Goal: Information Seeking & Learning: Check status

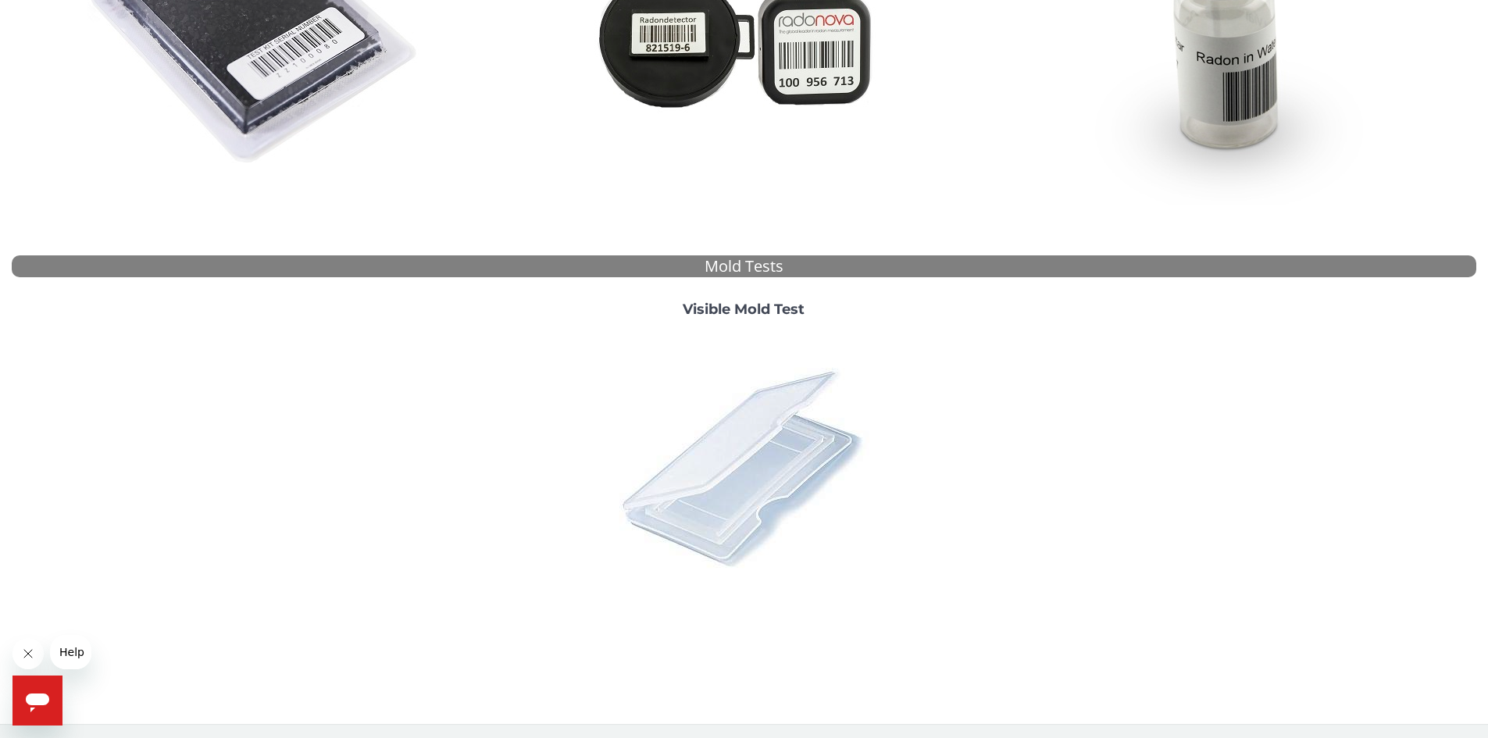
scroll to position [403, 0]
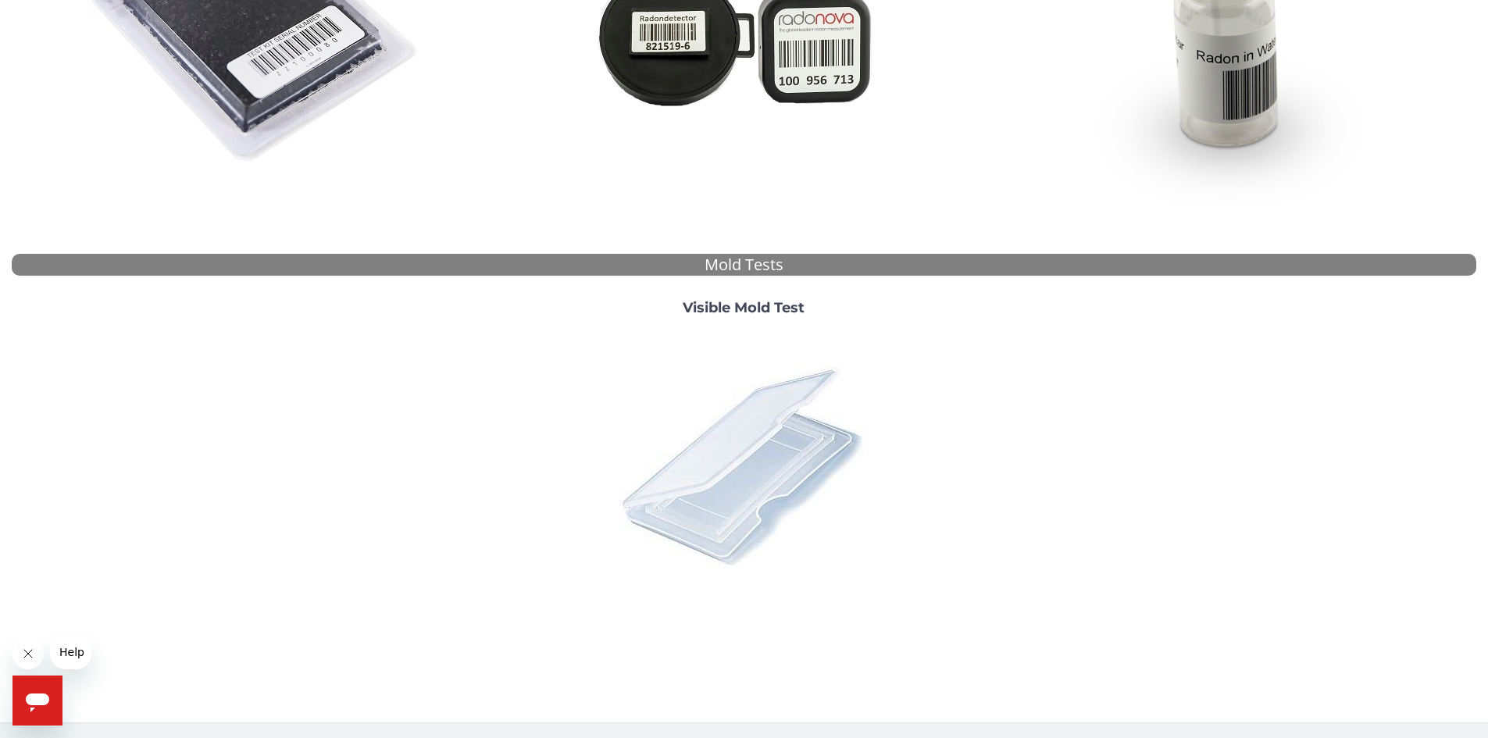
click at [765, 439] on img at bounding box center [743, 465] width 273 height 273
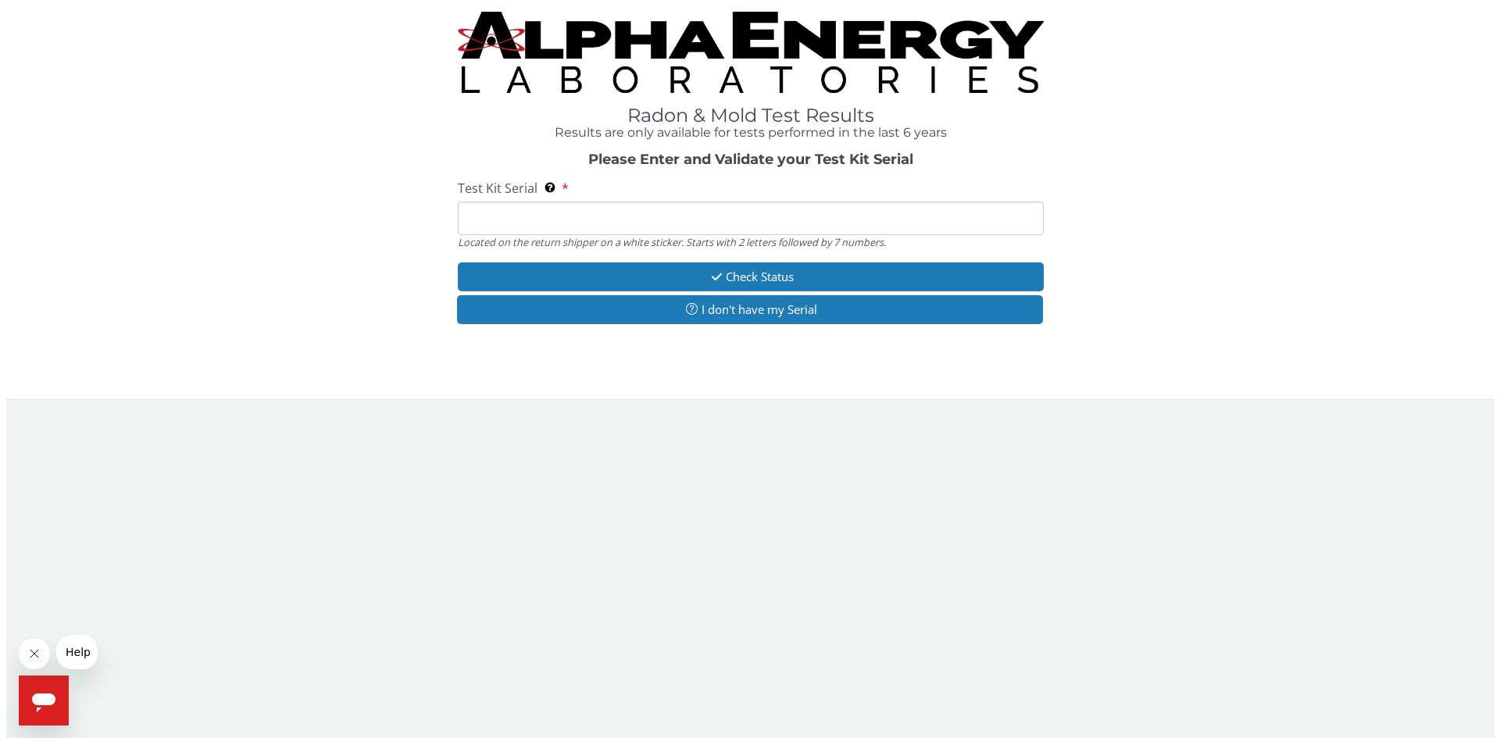
scroll to position [0, 0]
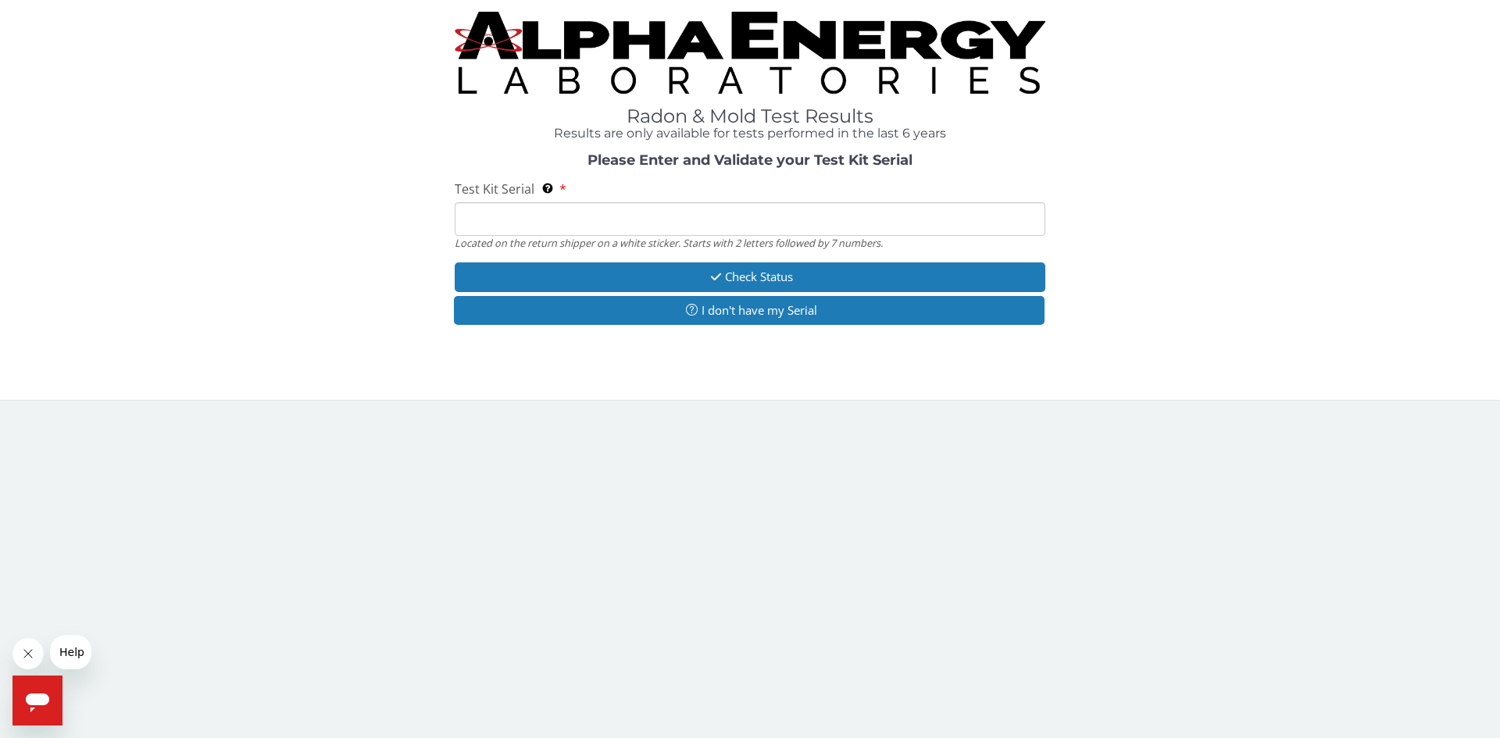
click at [677, 214] on input "Test Kit Serial Located on the return shipper on a white sticker. Starts with 2…" at bounding box center [750, 219] width 591 height 34
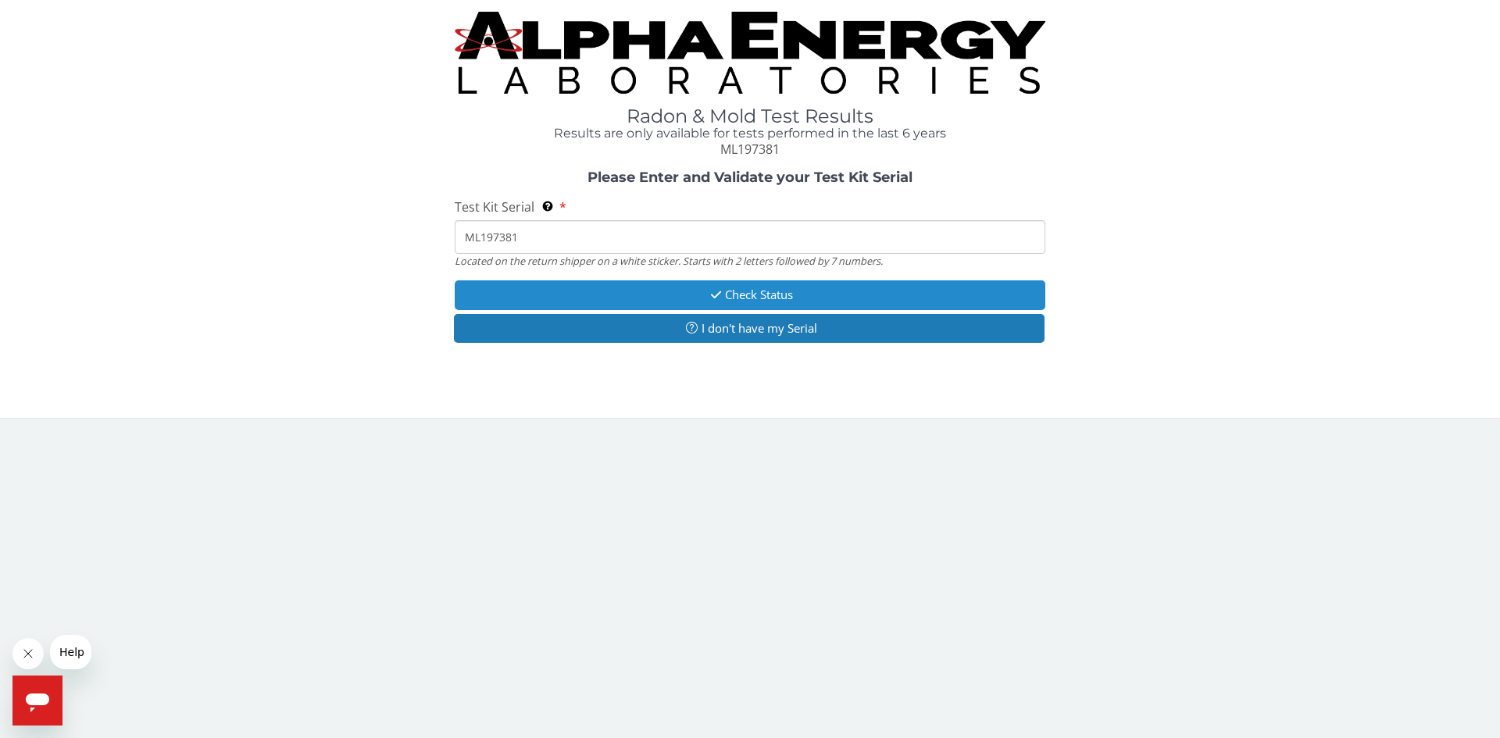
type input "ML197381"
click at [768, 294] on button "Check Status" at bounding box center [750, 294] width 591 height 29
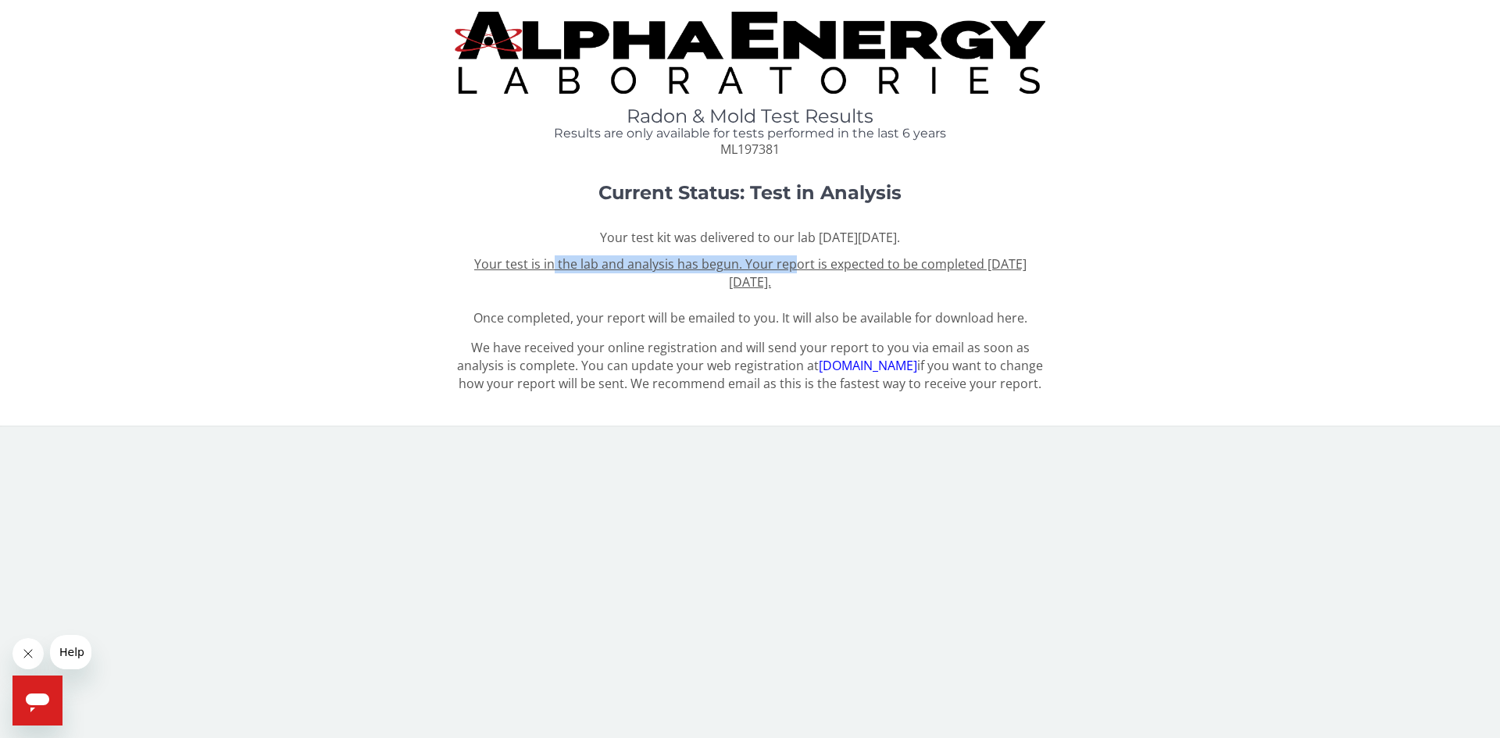
drag, startPoint x: 637, startPoint y: 241, endPoint x: 787, endPoint y: 256, distance: 150.0
click at [787, 256] on u "Your test is in the lab and analysis has begun. Your report is expected to be c…" at bounding box center [750, 272] width 552 height 35
click at [773, 273] on u "Your test is in the lab and analysis has begun. Your report is expected to be c…" at bounding box center [750, 272] width 552 height 35
drag, startPoint x: 876, startPoint y: 292, endPoint x: 736, endPoint y: 269, distance: 142.5
click at [736, 269] on div "Your test kit was delivered to our lab on Monday, September 22nd 2025. Your tes…" at bounding box center [750, 278] width 591 height 98
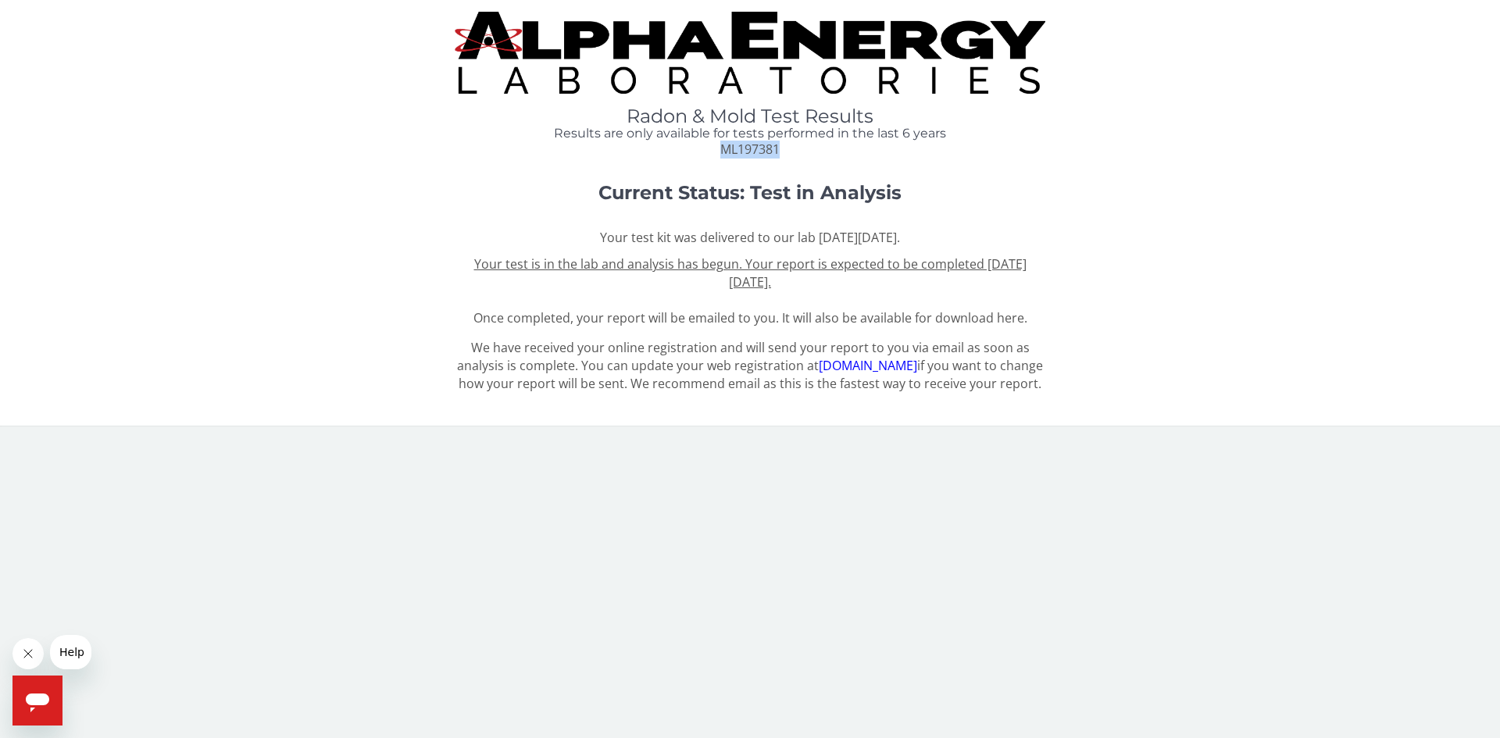
drag, startPoint x: 779, startPoint y: 146, endPoint x: 721, endPoint y: 150, distance: 57.9
click at [721, 150] on span "ML197381" at bounding box center [749, 149] width 59 height 17
copy span "ML197381"
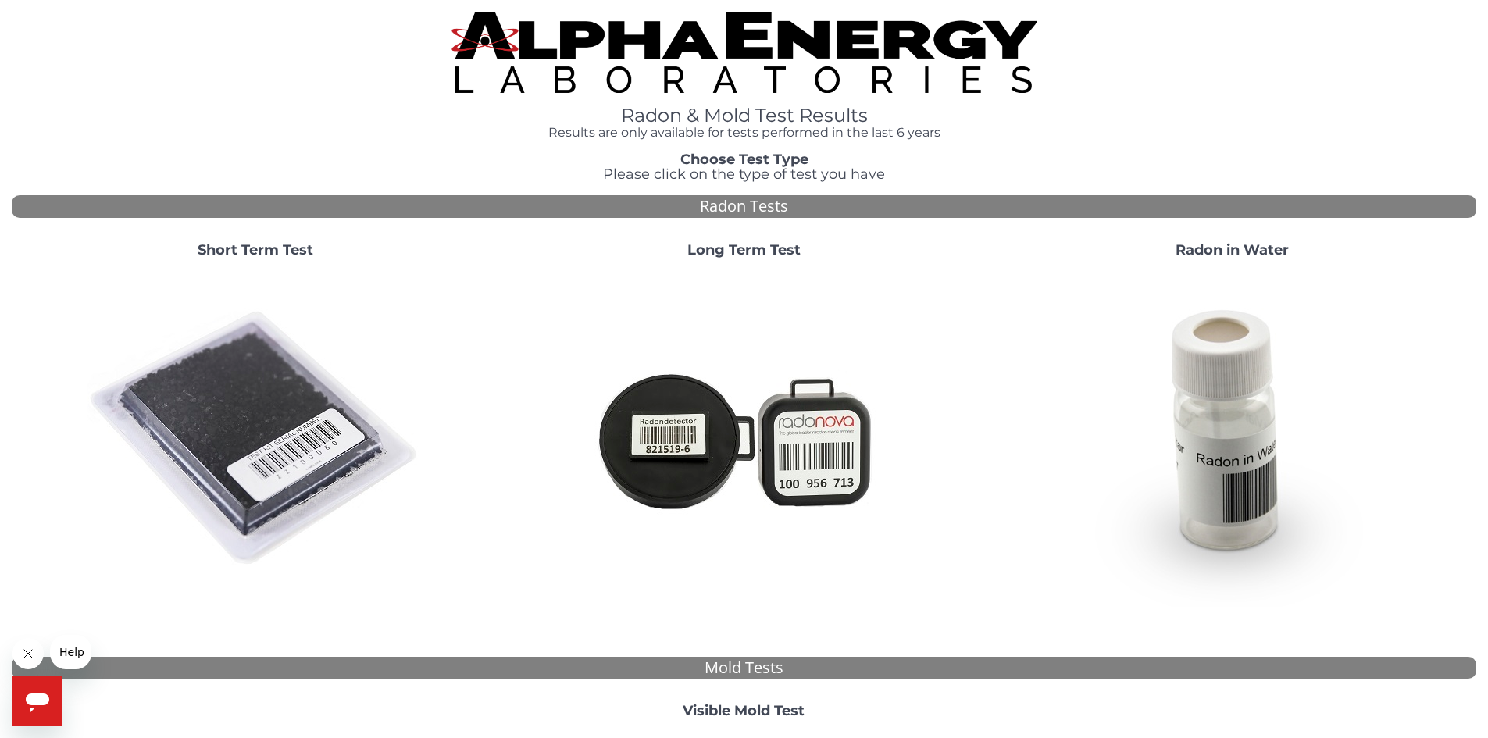
scroll to position [391, 0]
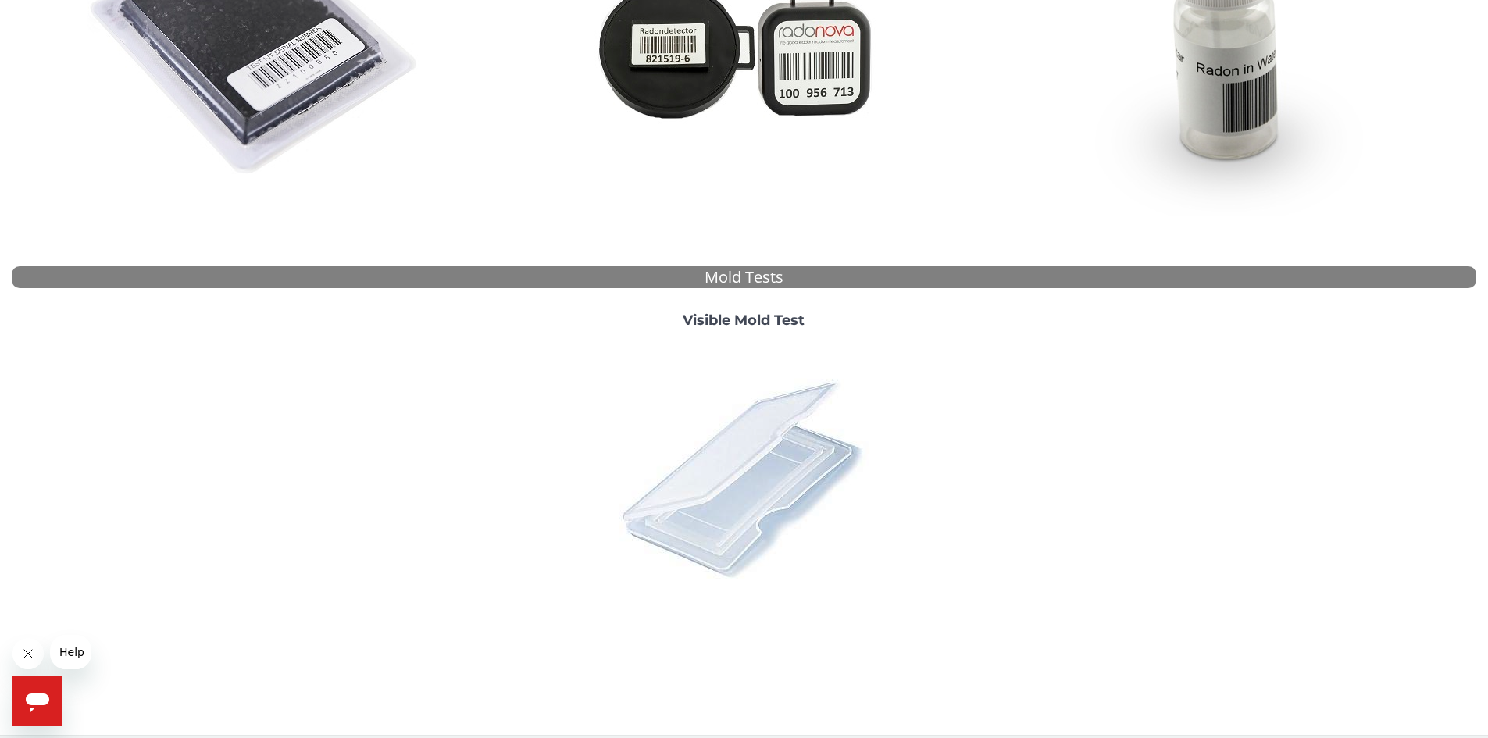
click at [777, 474] on img at bounding box center [743, 477] width 273 height 273
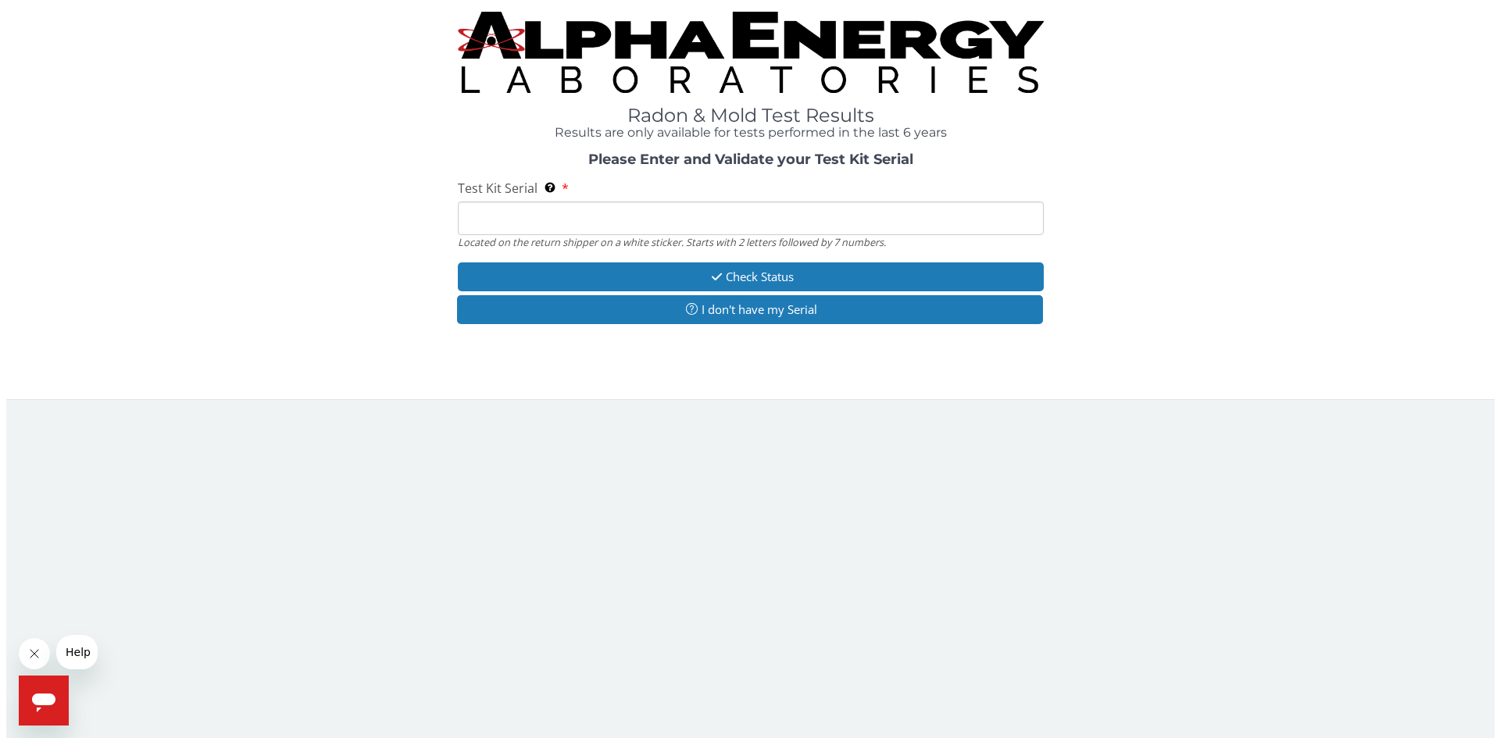
scroll to position [0, 0]
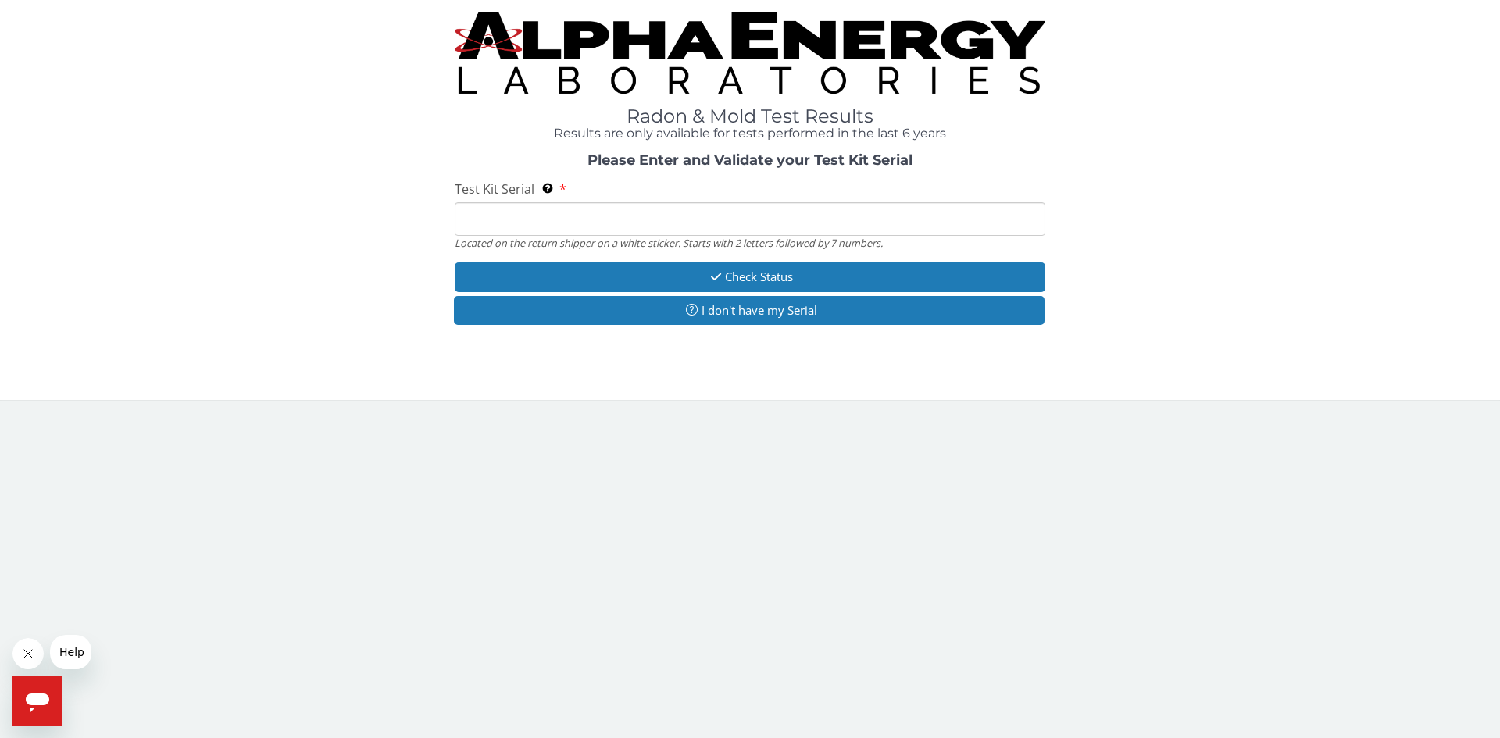
click at [656, 220] on input "Test Kit Serial Located on the return shipper on a white sticker. Starts with 2…" at bounding box center [750, 219] width 591 height 34
paste input "ML197381"
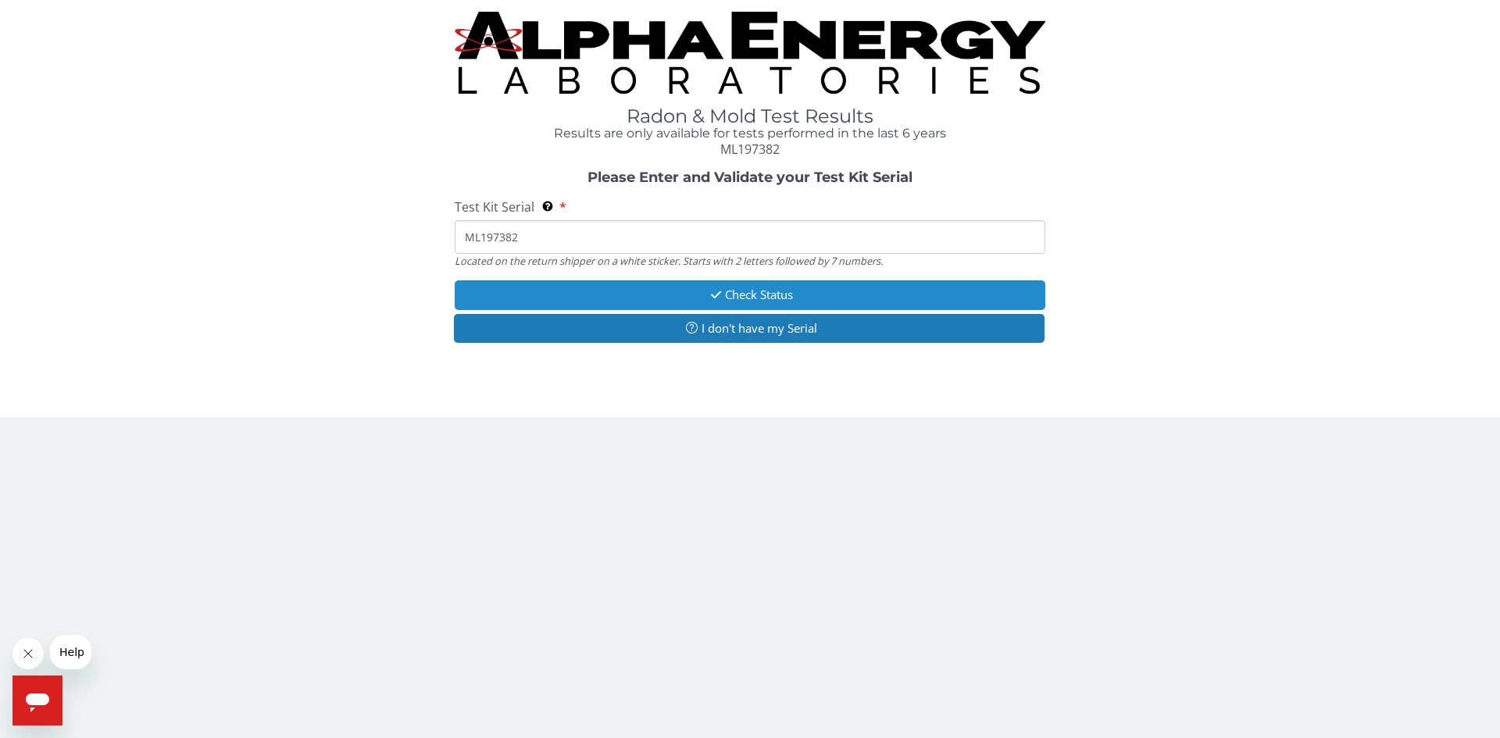
type input "ML197382"
click at [666, 302] on button "Check Status" at bounding box center [750, 294] width 591 height 29
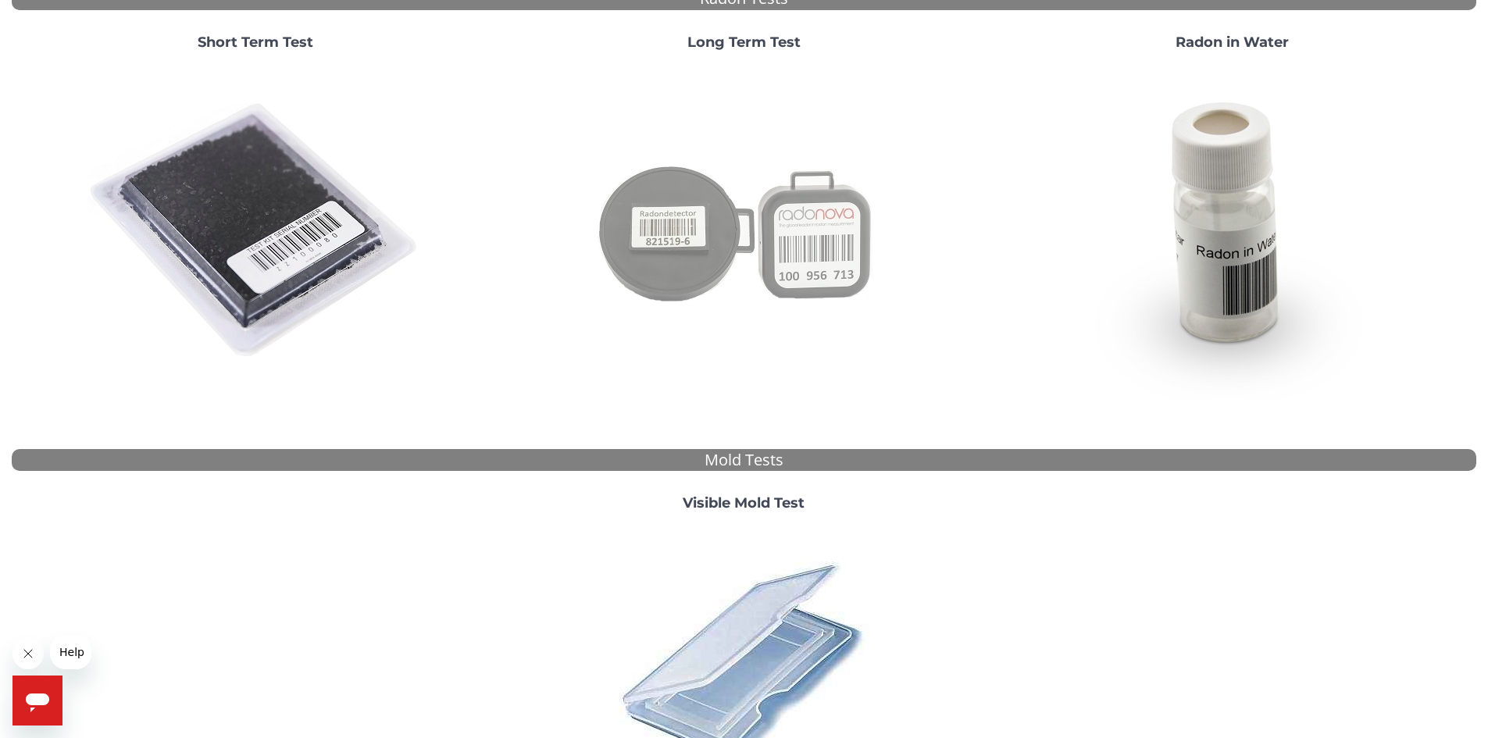
scroll to position [403, 0]
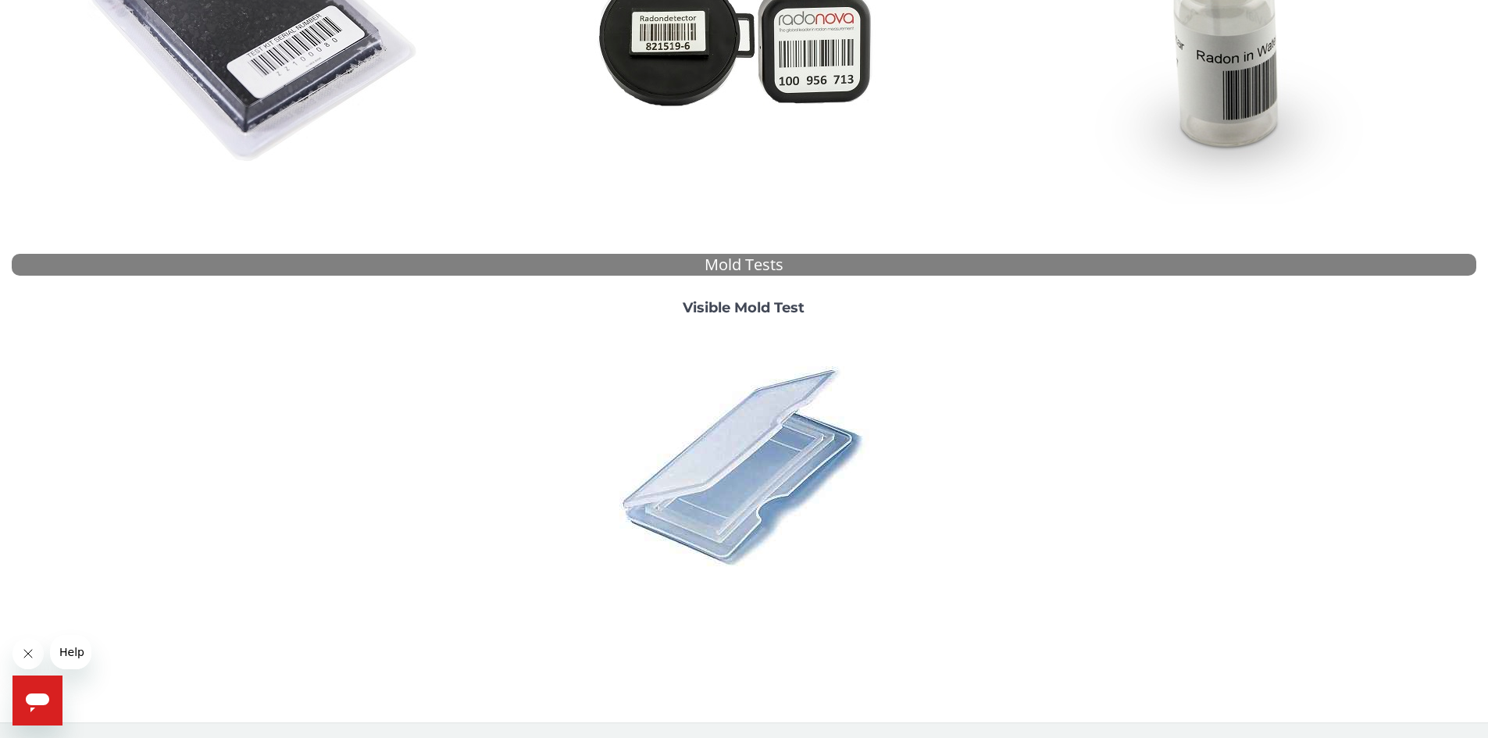
click at [754, 489] on img at bounding box center [743, 465] width 273 height 273
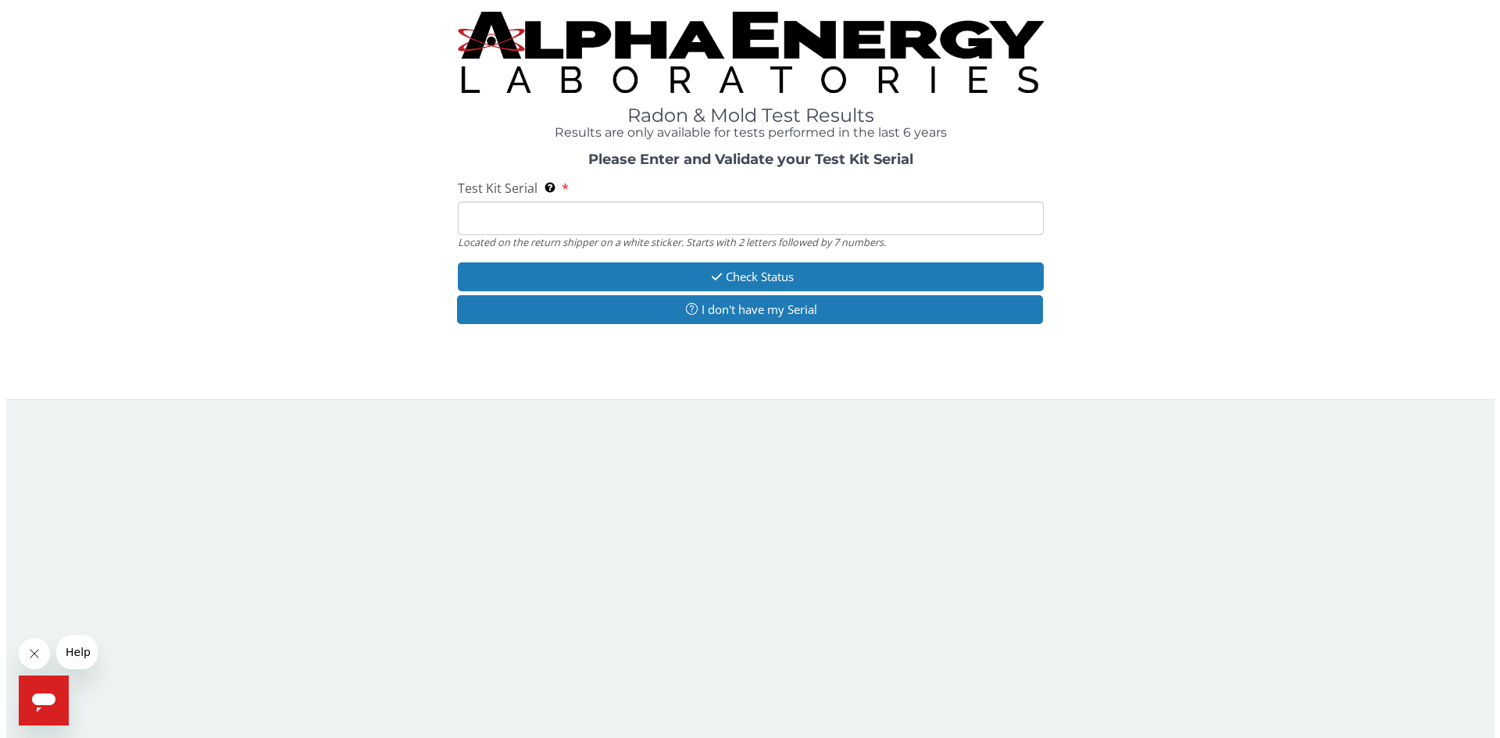
scroll to position [0, 0]
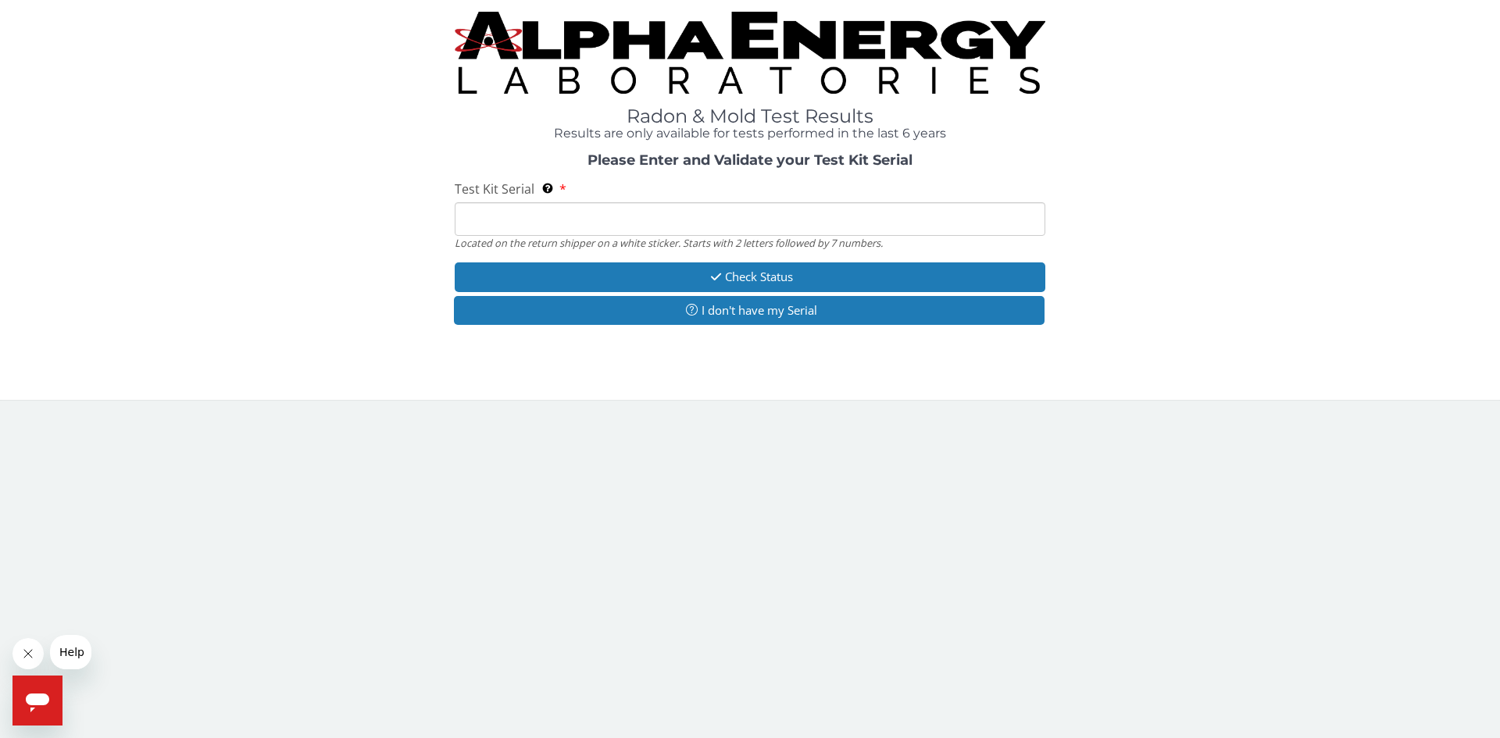
click at [619, 222] on input "Test Kit Serial Located on the return shipper on a white sticker. Starts with 2…" at bounding box center [750, 219] width 591 height 34
paste input "ML197381"
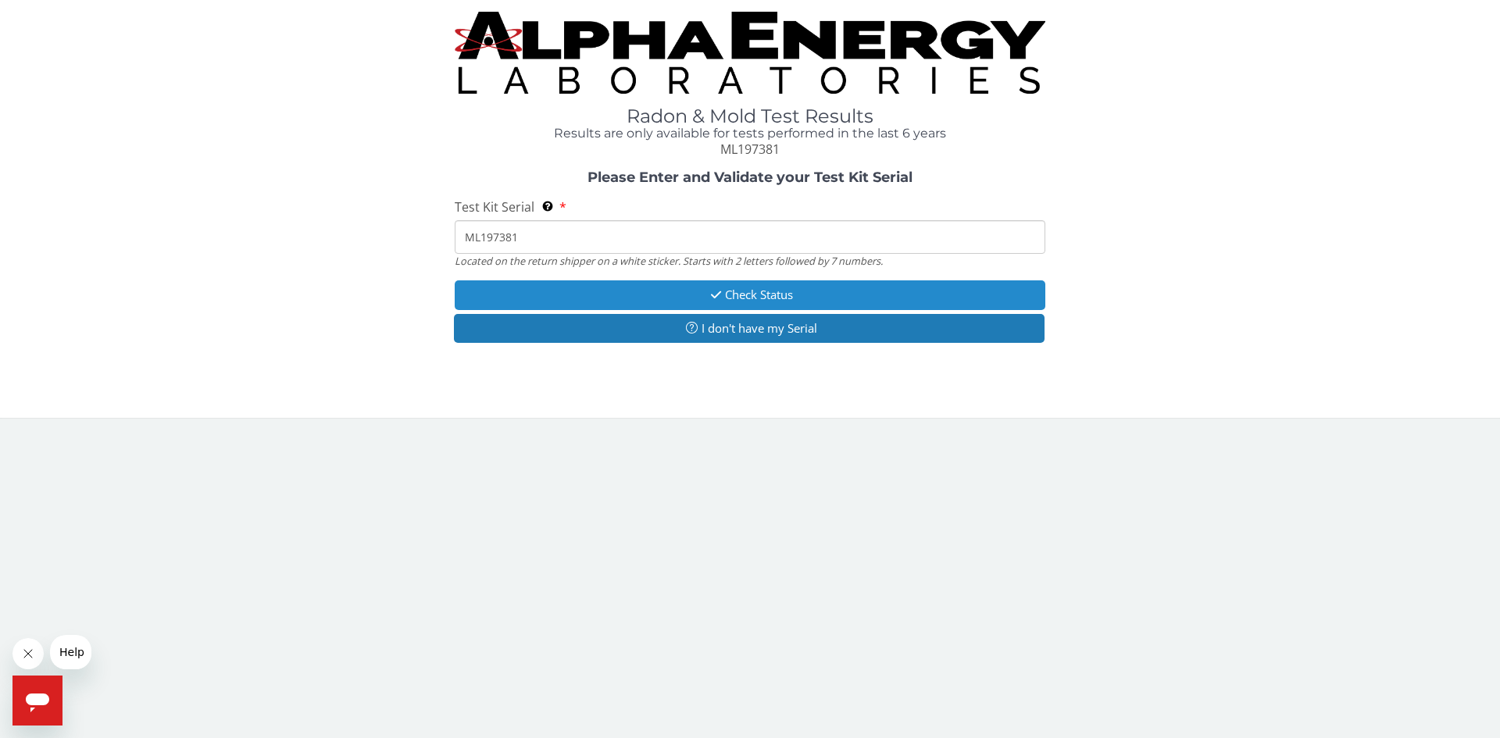
type input "ML197381"
click at [636, 289] on button "Check Status" at bounding box center [750, 294] width 591 height 29
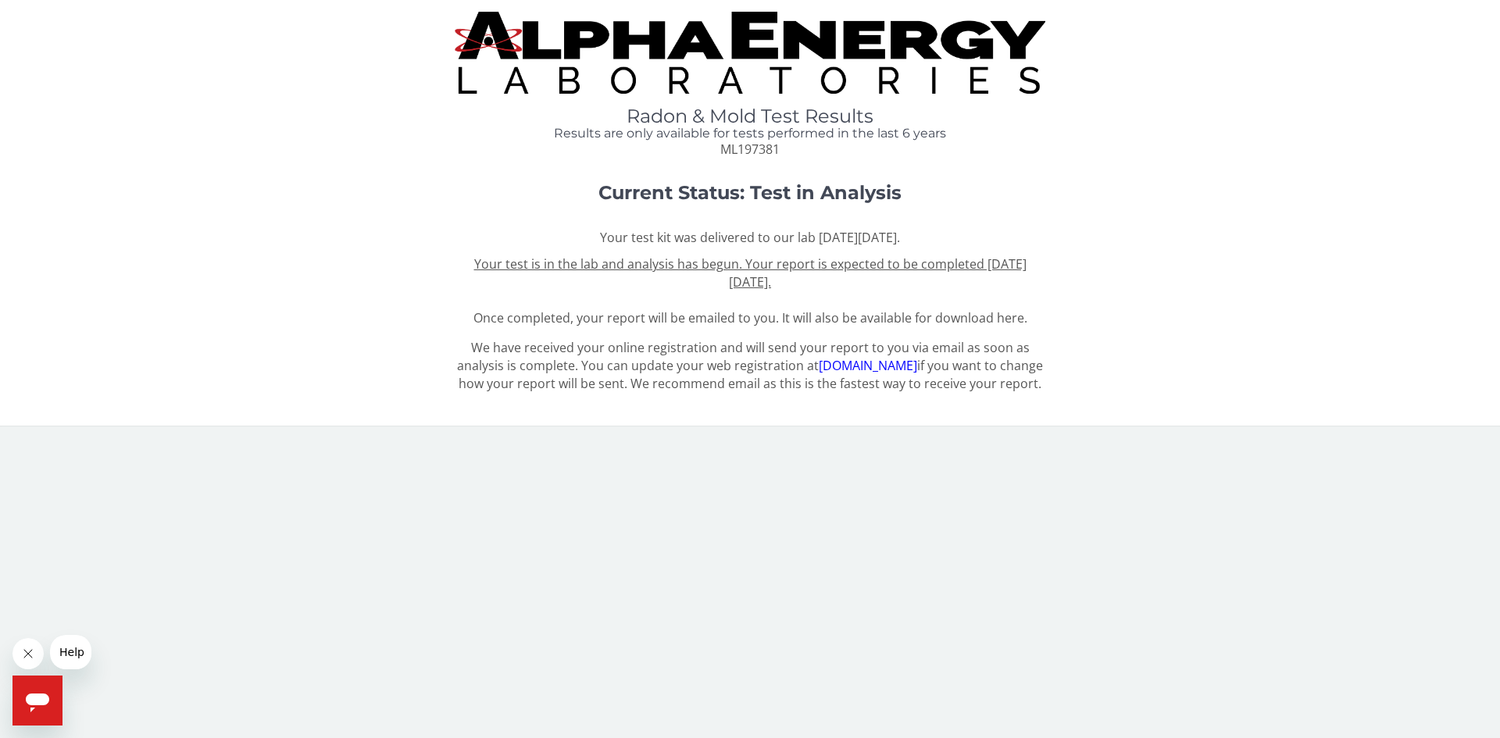
click at [82, 260] on div "Current Status: Test in Analysis Your test kit was delivered to our lab on Mond…" at bounding box center [750, 255] width 1476 height 144
